Goal: Navigation & Orientation: Find specific page/section

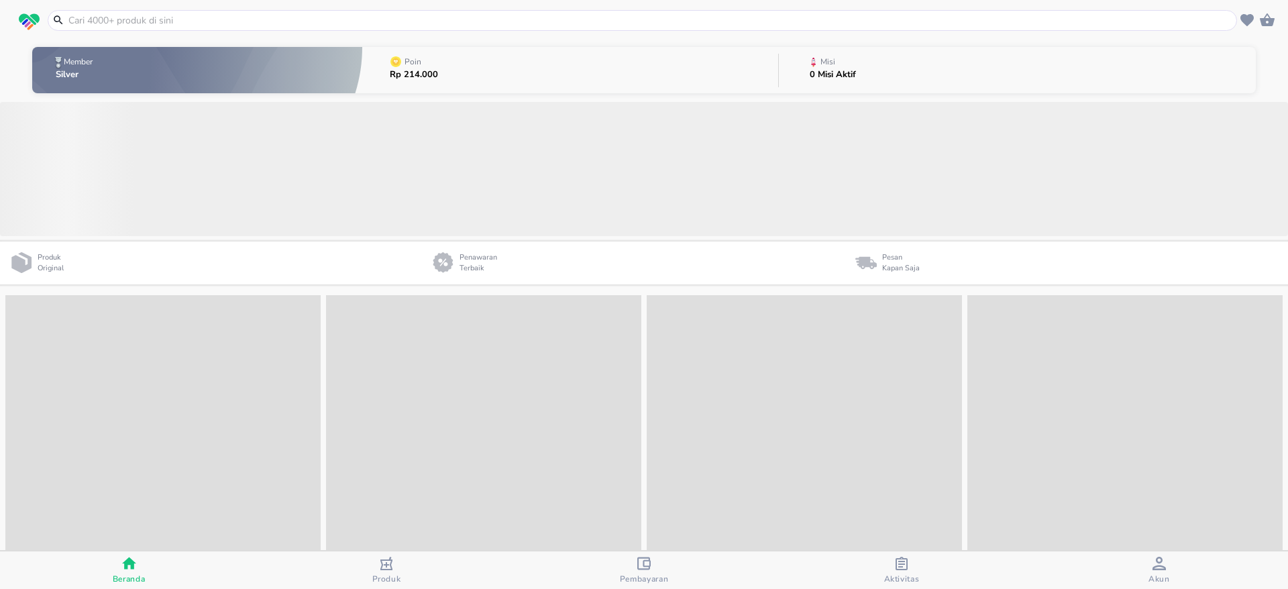
click at [1142, 571] on span "Akun" at bounding box center [1159, 571] width 250 height 28
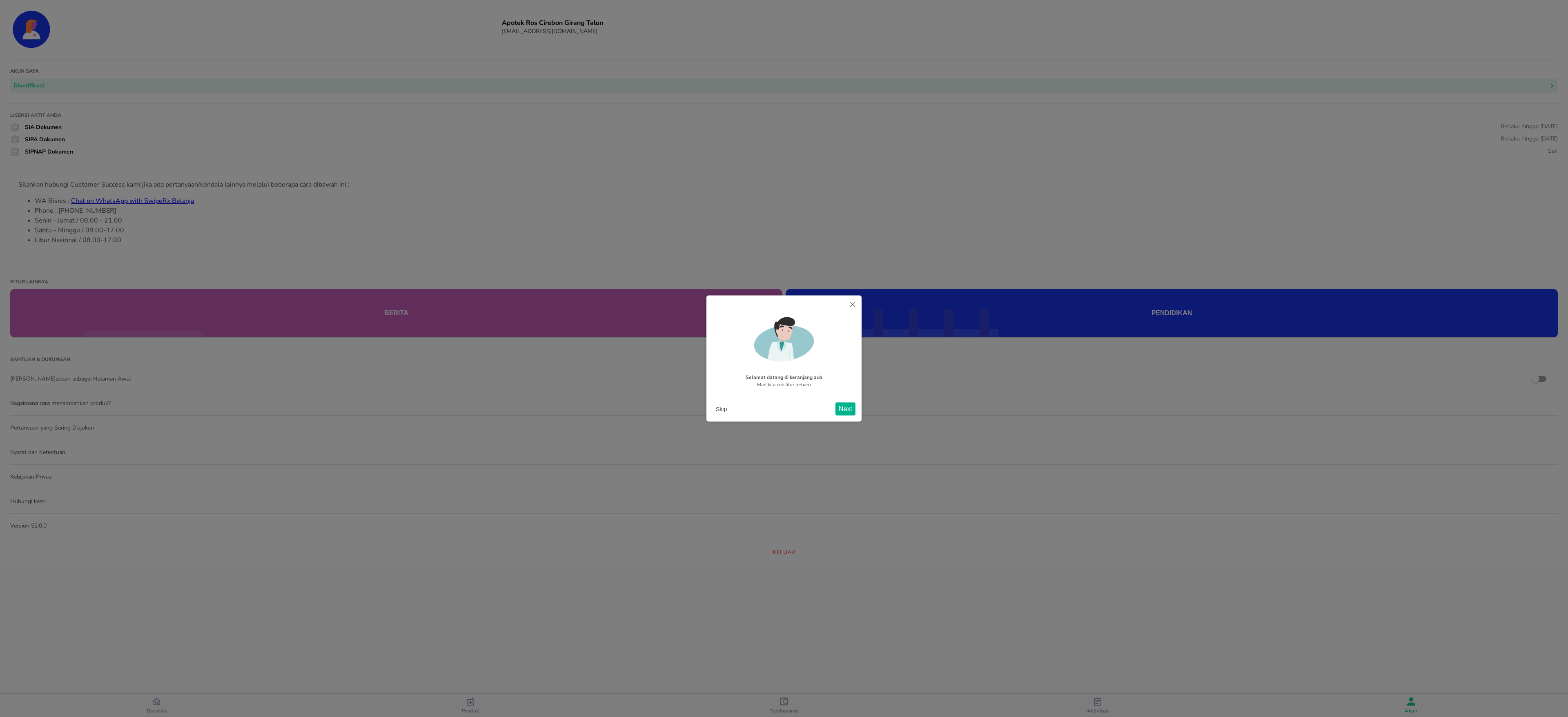
click at [783, 358] on button "Next" at bounding box center [845, 408] width 20 height 13
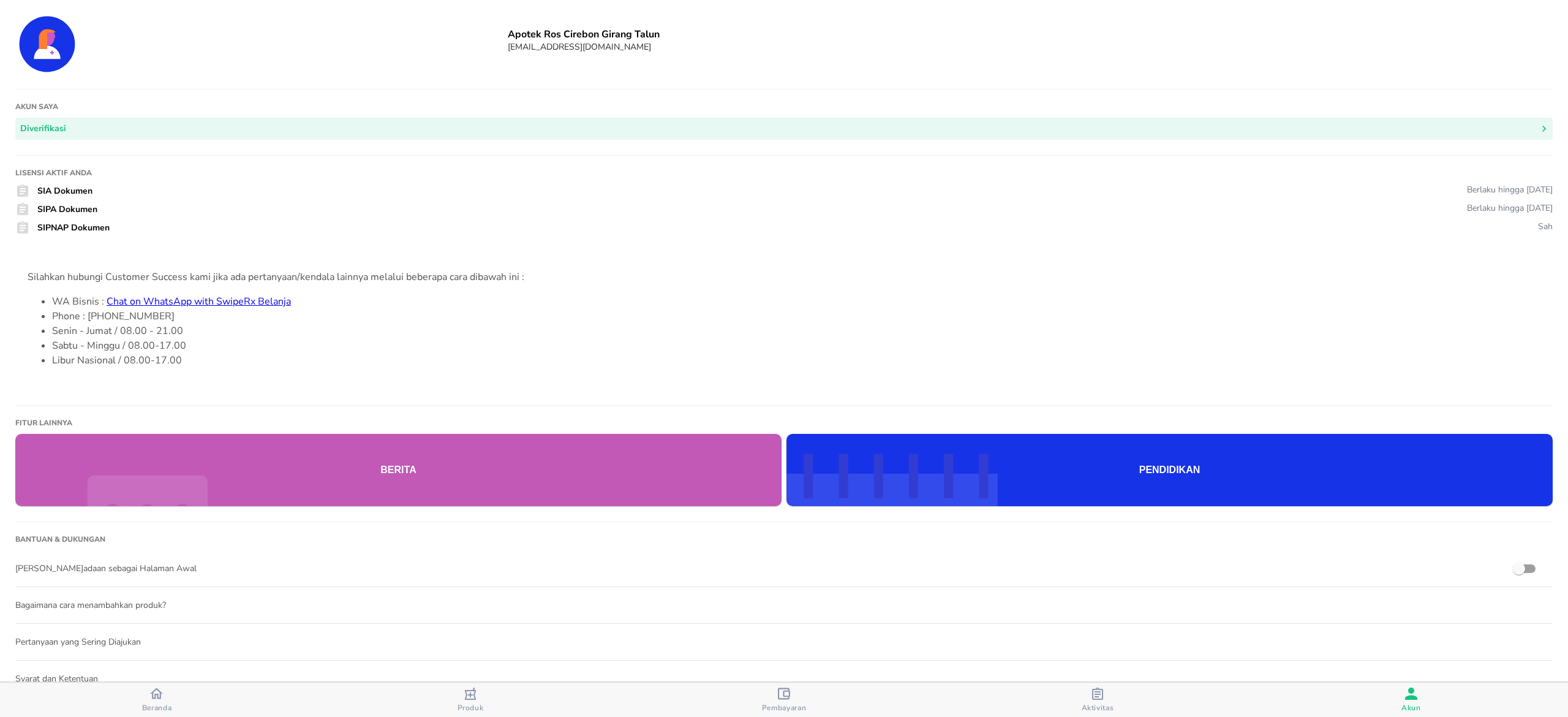
click at [155, 537] on span "Beranda" at bounding box center [157, 707] width 30 height 10
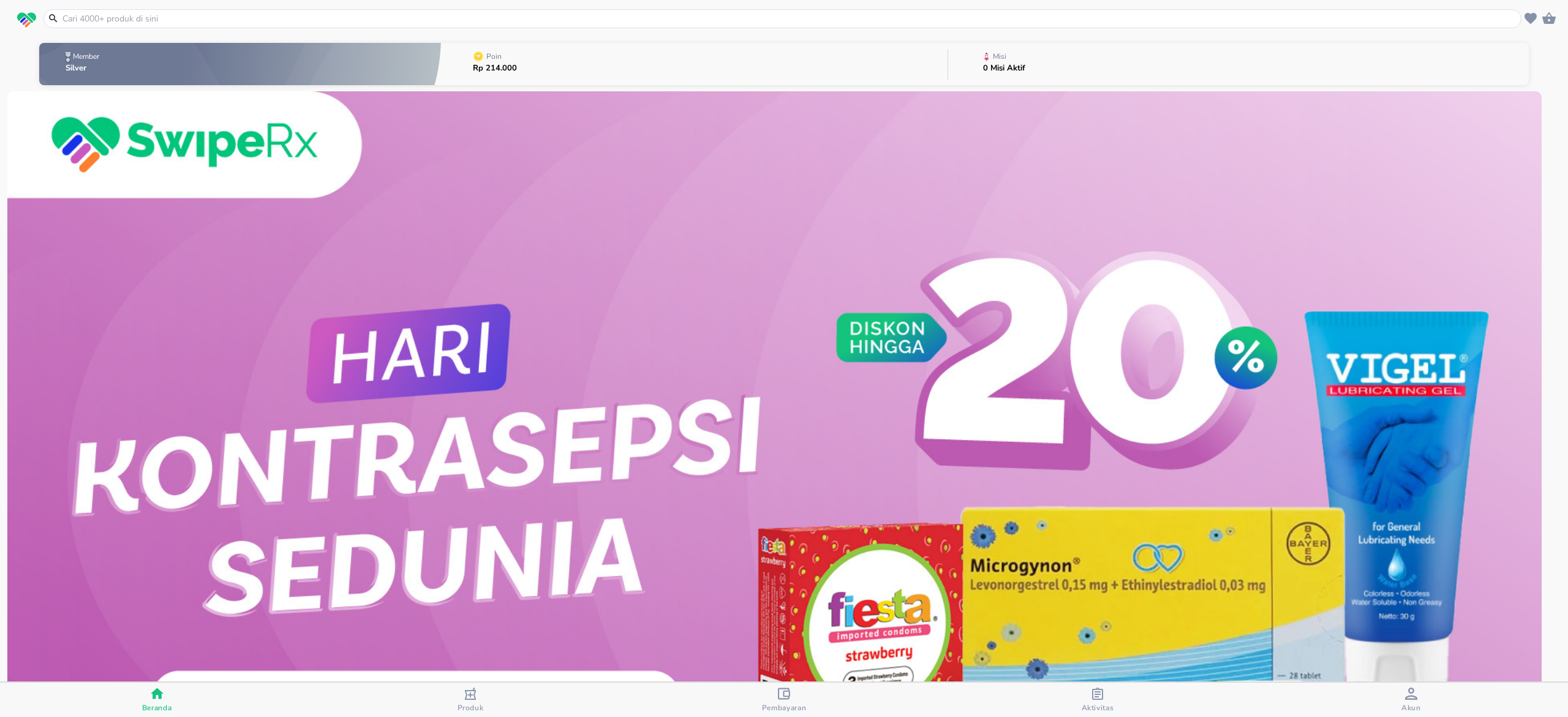
click at [1175, 537] on div "Akun" at bounding box center [1411, 701] width 19 height 26
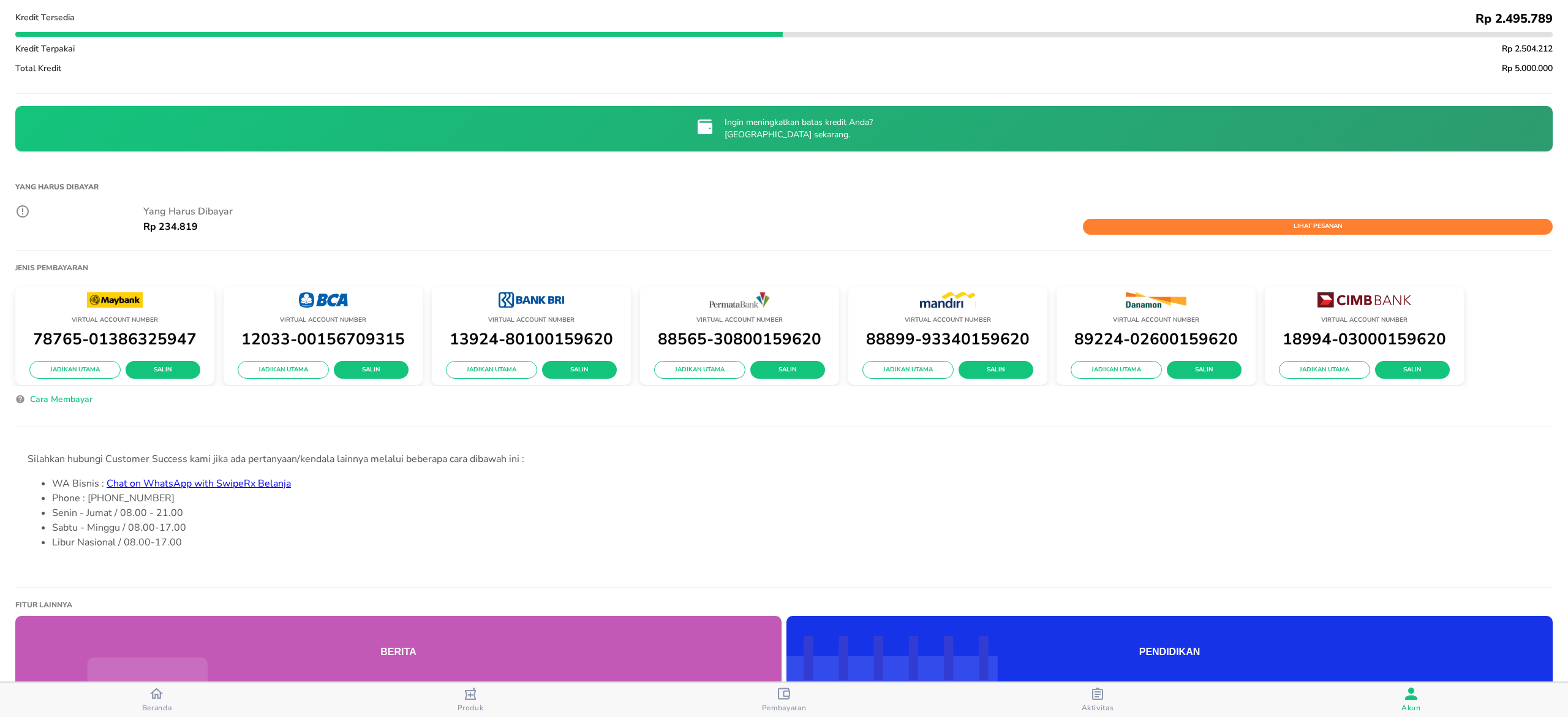
scroll to position [275, 0]
click at [1175, 537] on span "Akun" at bounding box center [1411, 701] width 306 height 26
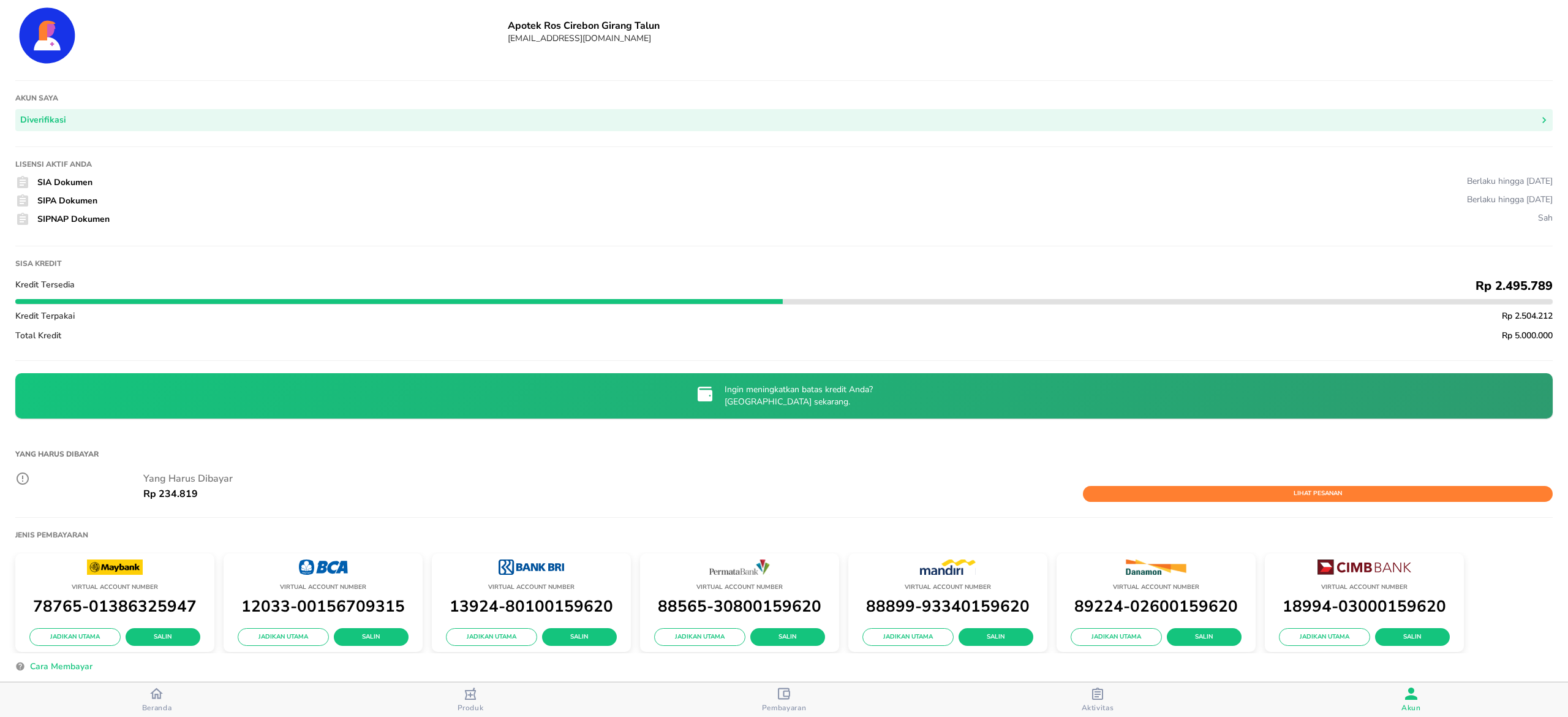
scroll to position [0, 0]
